Goal: Task Accomplishment & Management: Use online tool/utility

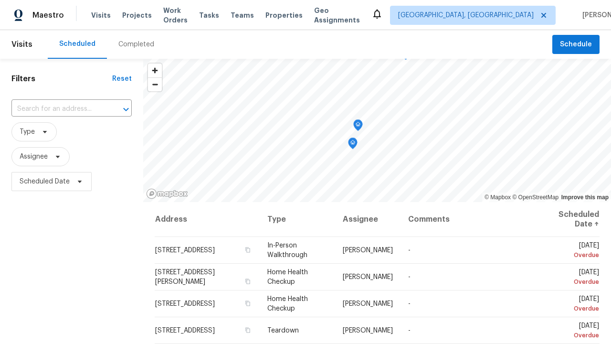
click at [576, 44] on span "Schedule" at bounding box center [576, 45] width 32 height 12
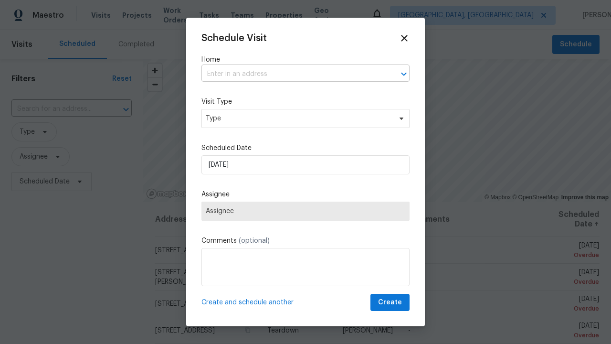
click at [292, 74] on input "text" at bounding box center [291, 74] width 181 height 15
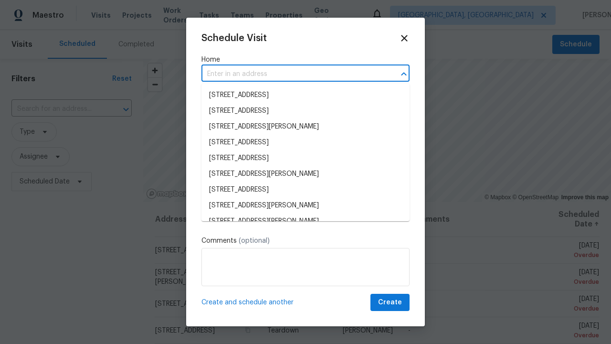
click at [305, 95] on li "[STREET_ADDRESS]" at bounding box center [305, 95] width 208 height 16
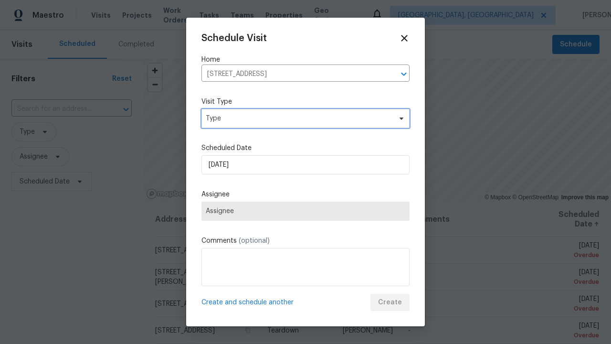
click at [305, 118] on span "Type" at bounding box center [299, 119] width 186 height 10
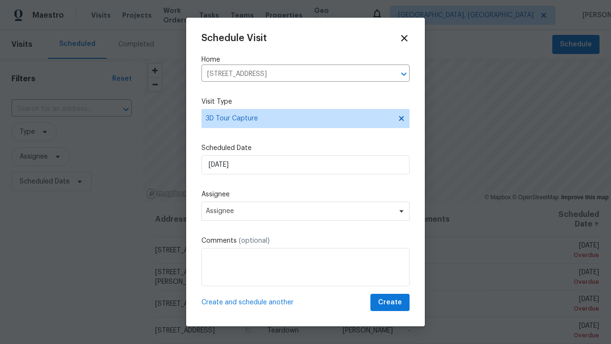
click at [305, 210] on span "Assignee" at bounding box center [299, 211] width 187 height 8
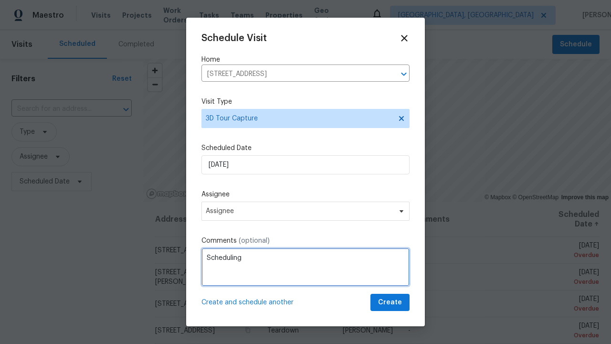
type textarea "Scheduling"
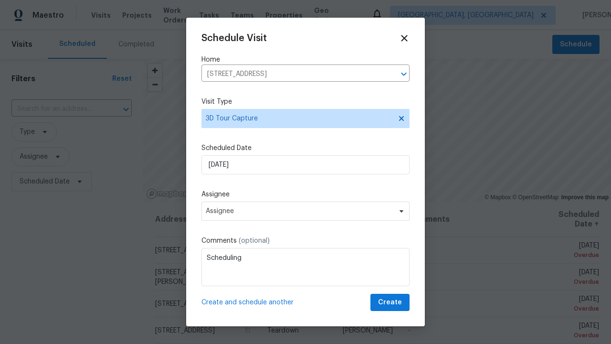
click at [391, 302] on span "Create" at bounding box center [390, 302] width 24 height 12
